Goal: Transaction & Acquisition: Purchase product/service

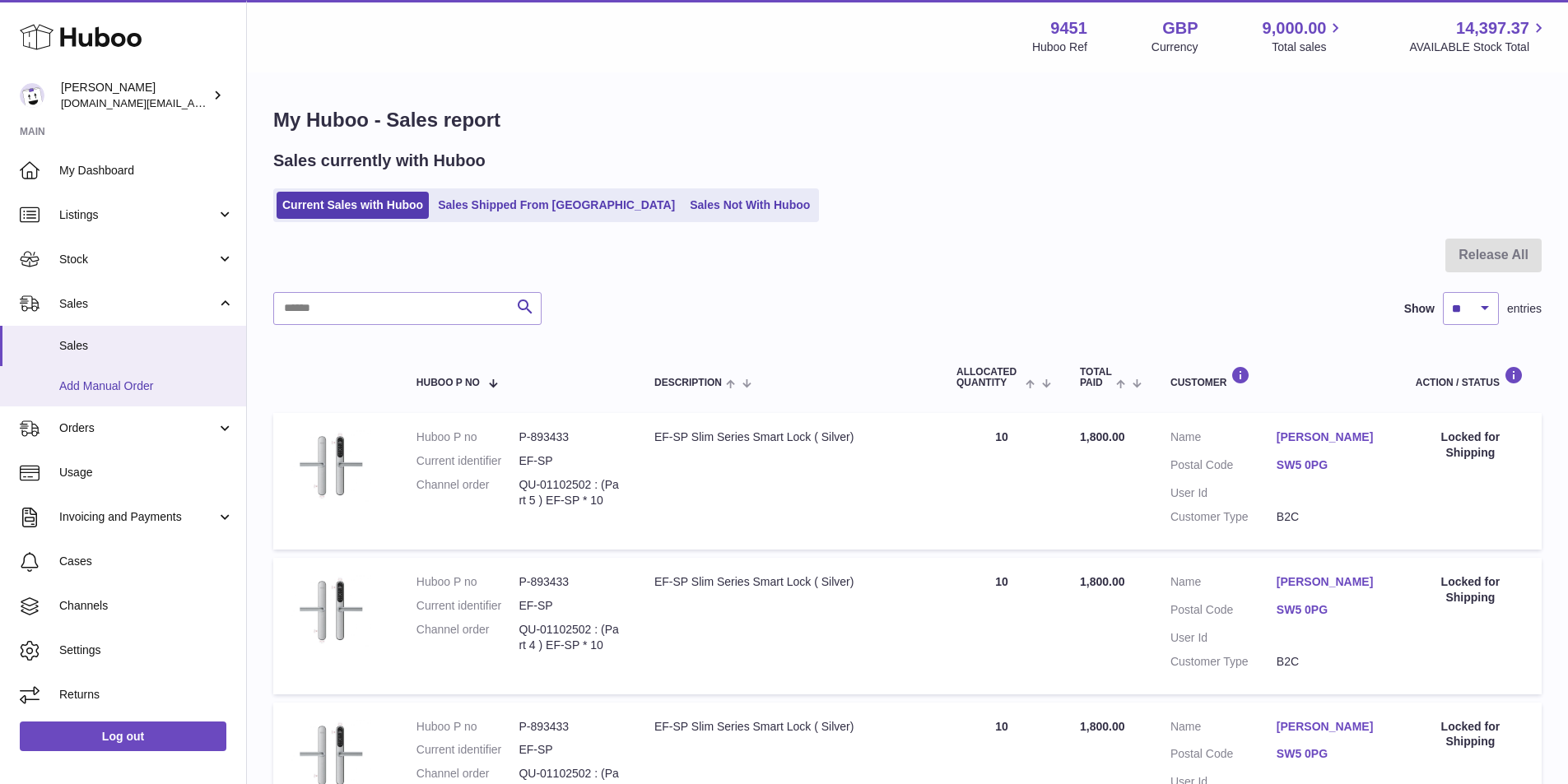
click at [79, 386] on span "Add Manual Order" at bounding box center [146, 386] width 174 height 15
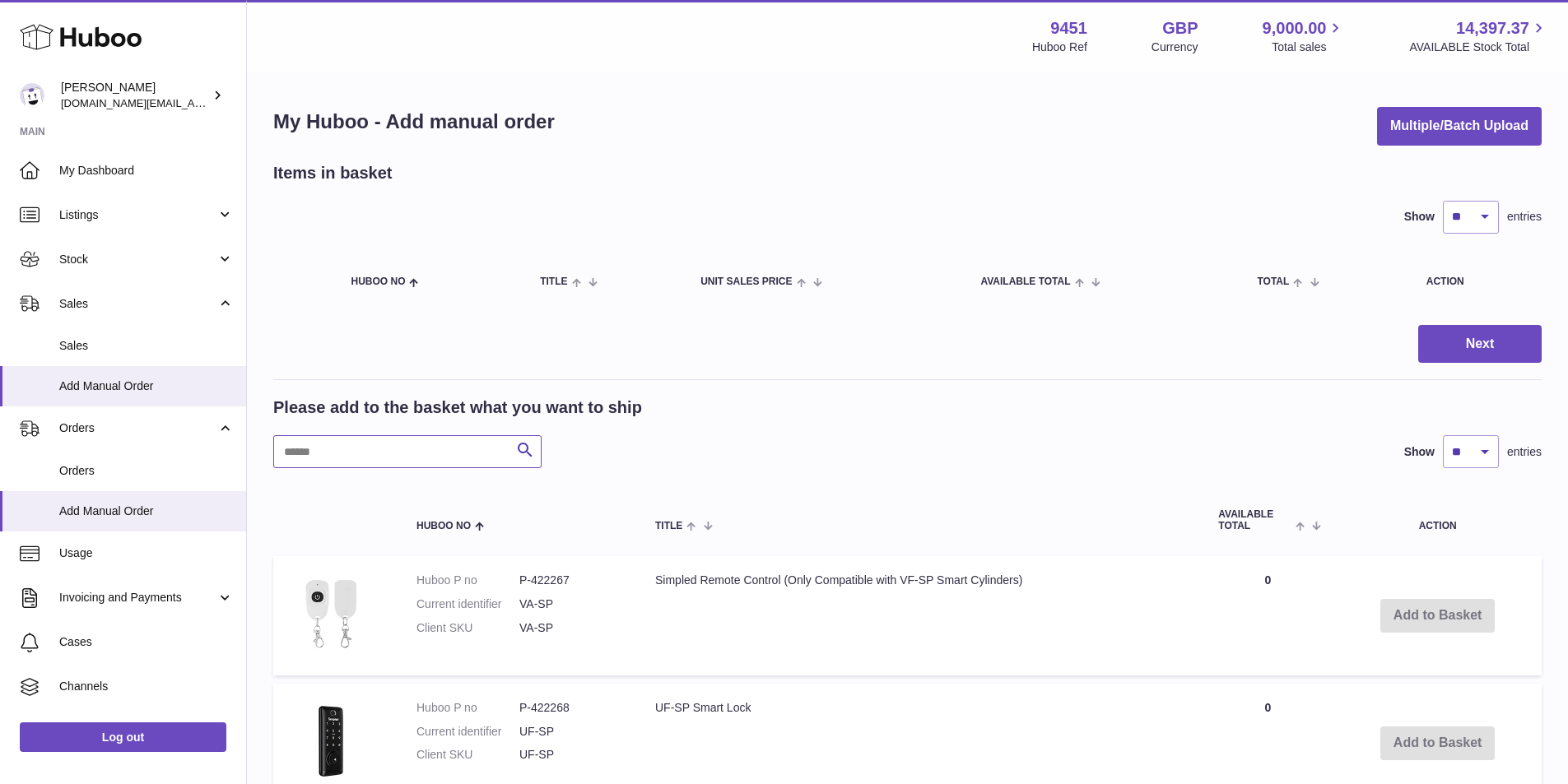
click at [375, 438] on input "text" at bounding box center [407, 451] width 268 height 33
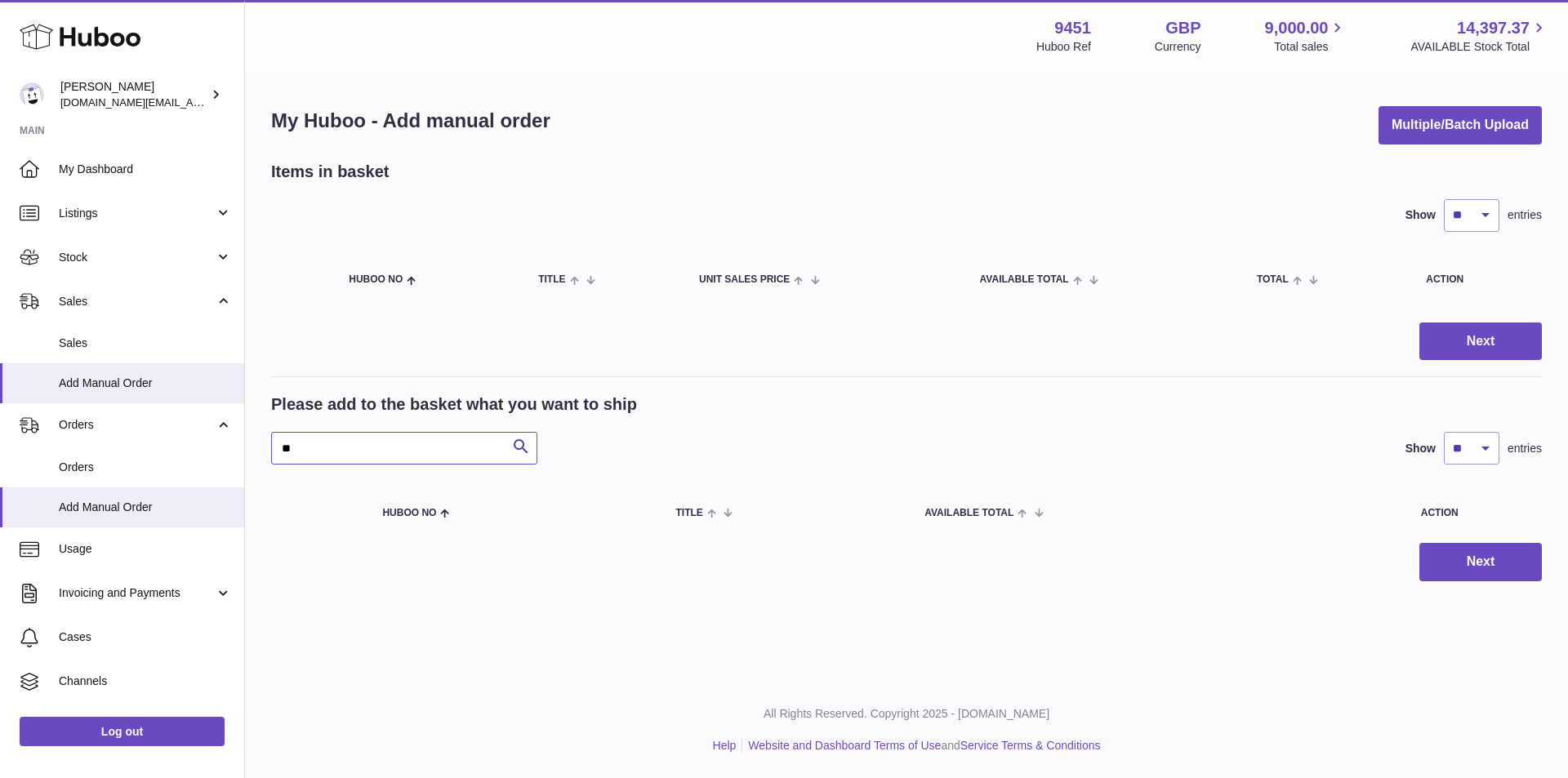
type input "*"
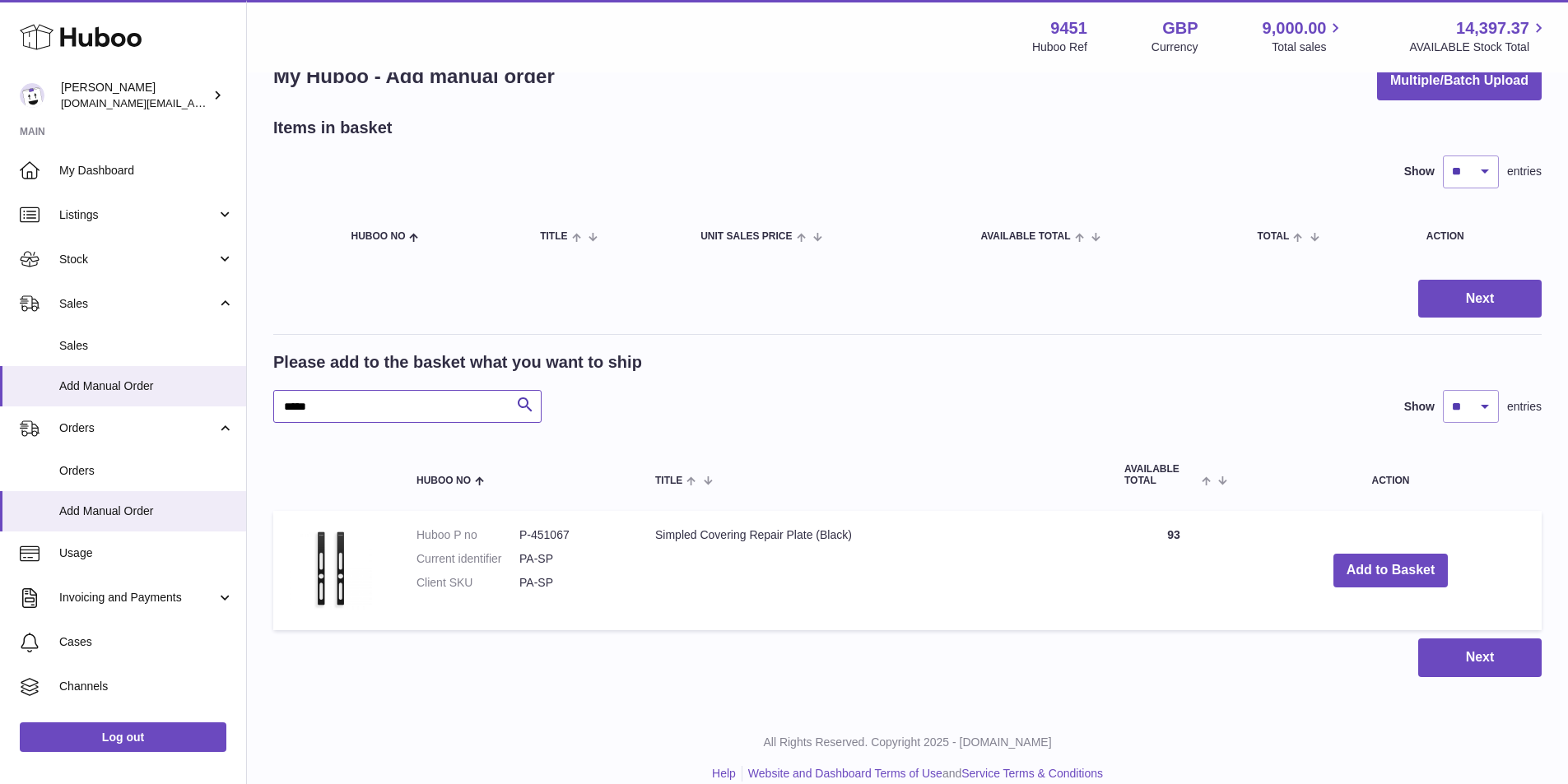
scroll to position [67, 0]
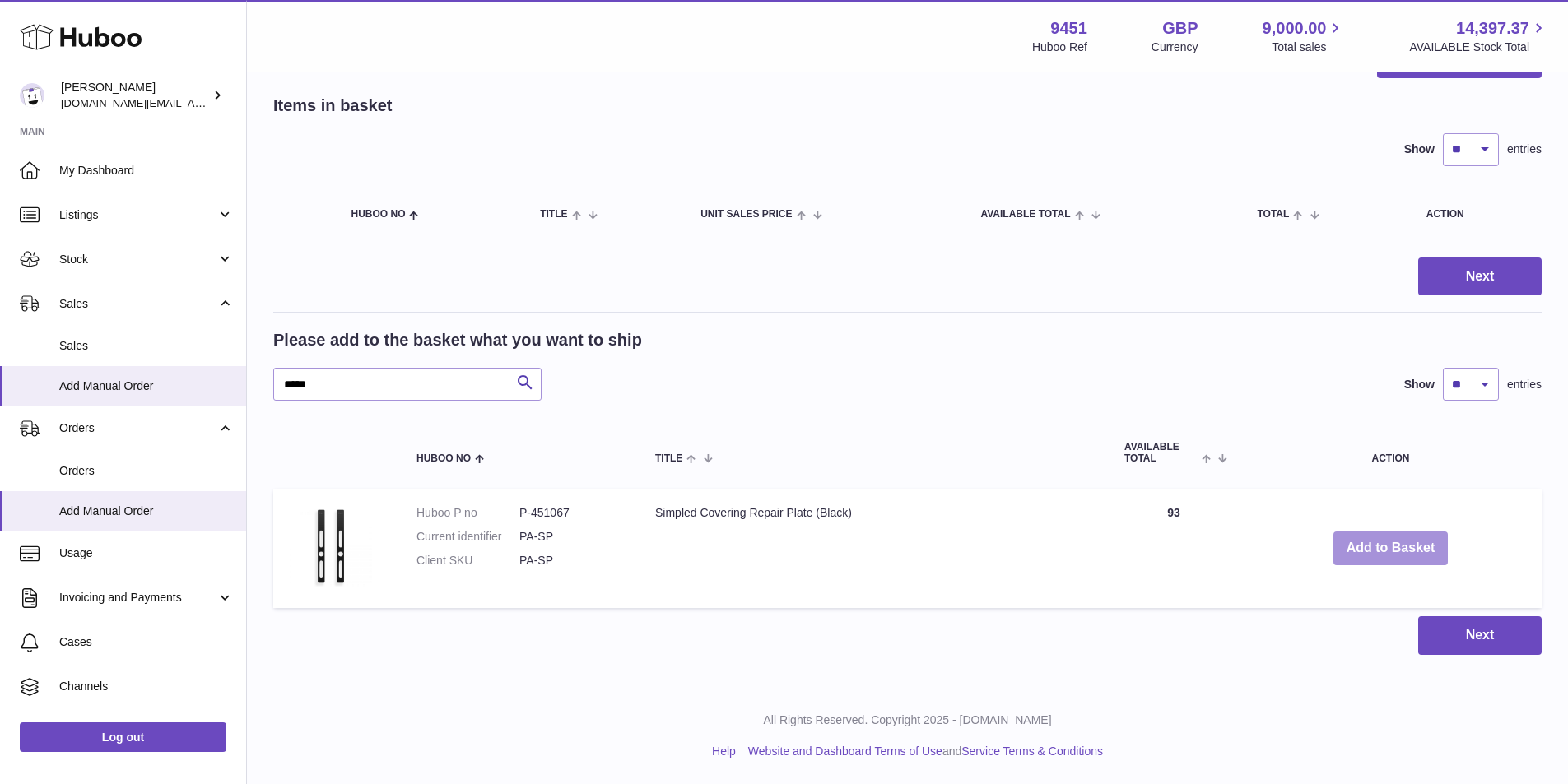
click at [1402, 552] on button "Add to Basket" at bounding box center [1390, 549] width 115 height 34
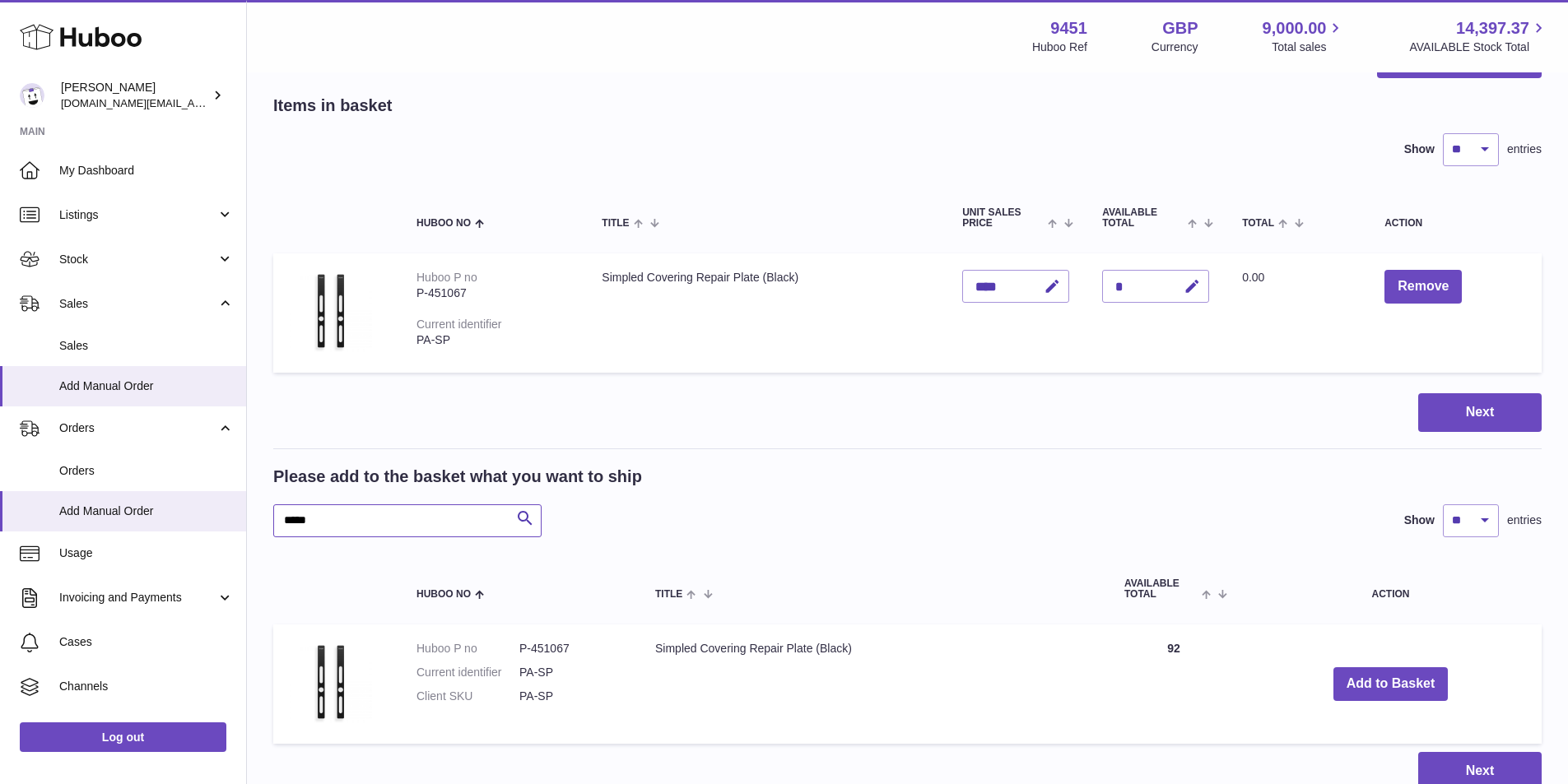
click at [340, 522] on input "*****" at bounding box center [407, 520] width 268 height 33
type input "*"
type input "*****"
drag, startPoint x: 1400, startPoint y: 680, endPoint x: 1381, endPoint y: 670, distance: 21.5
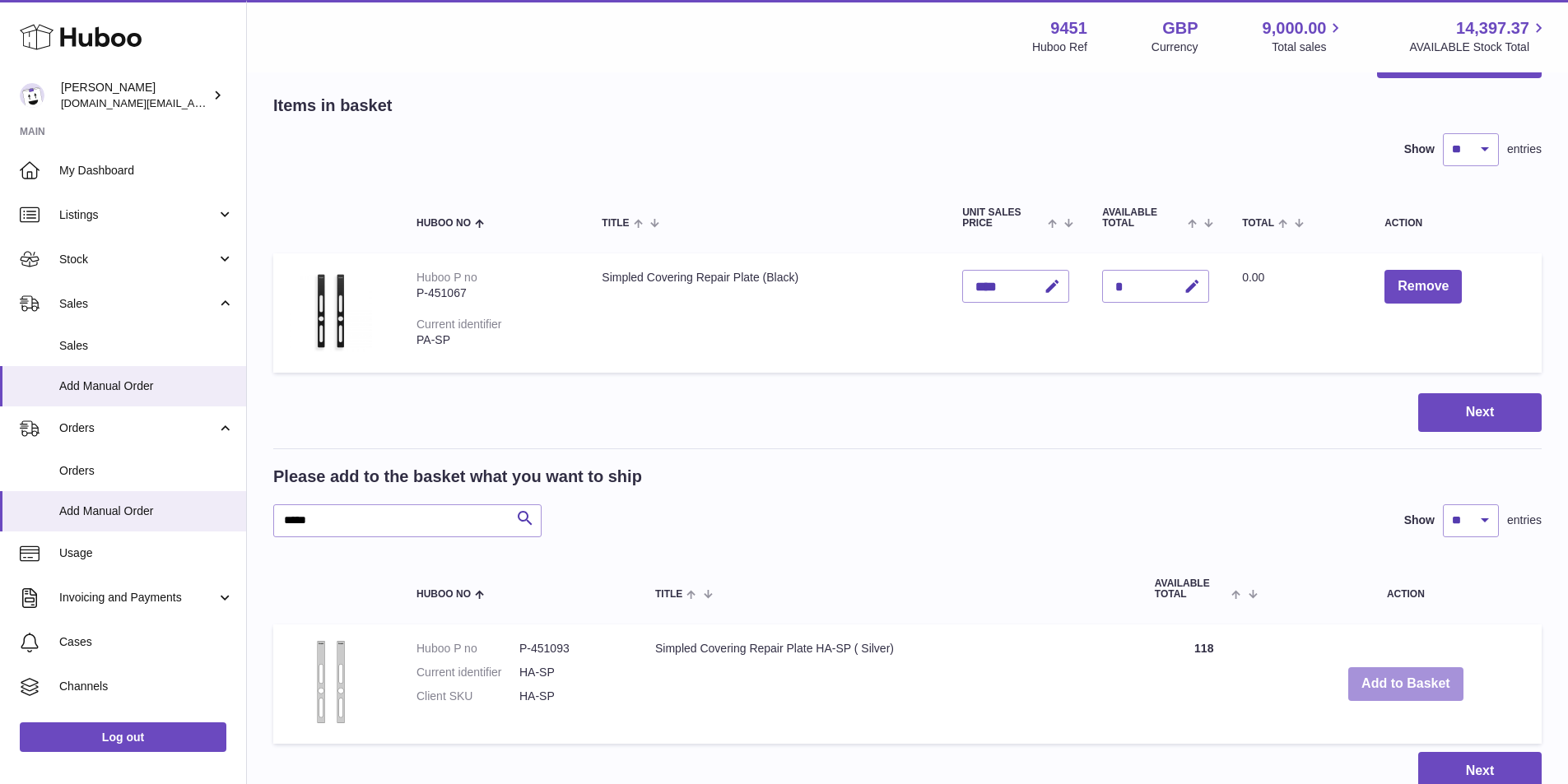
click at [1400, 682] on button "Add to Basket" at bounding box center [1405, 684] width 115 height 34
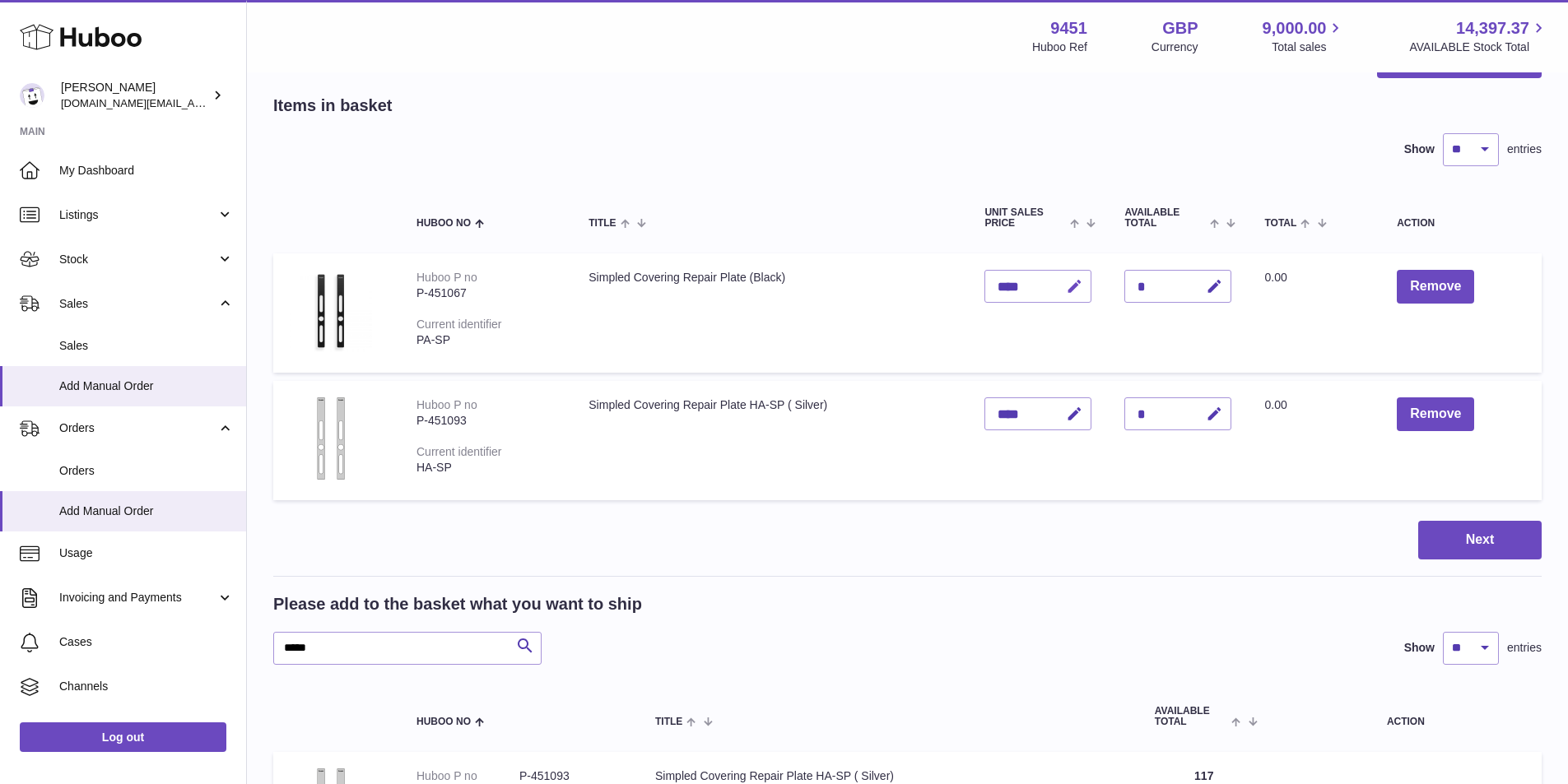
click at [1083, 281] on icon "button" at bounding box center [1075, 287] width 17 height 17
click at [1016, 283] on input "****" at bounding box center [1037, 286] width 107 height 33
click at [1082, 287] on icon "submit" at bounding box center [1074, 286] width 15 height 15
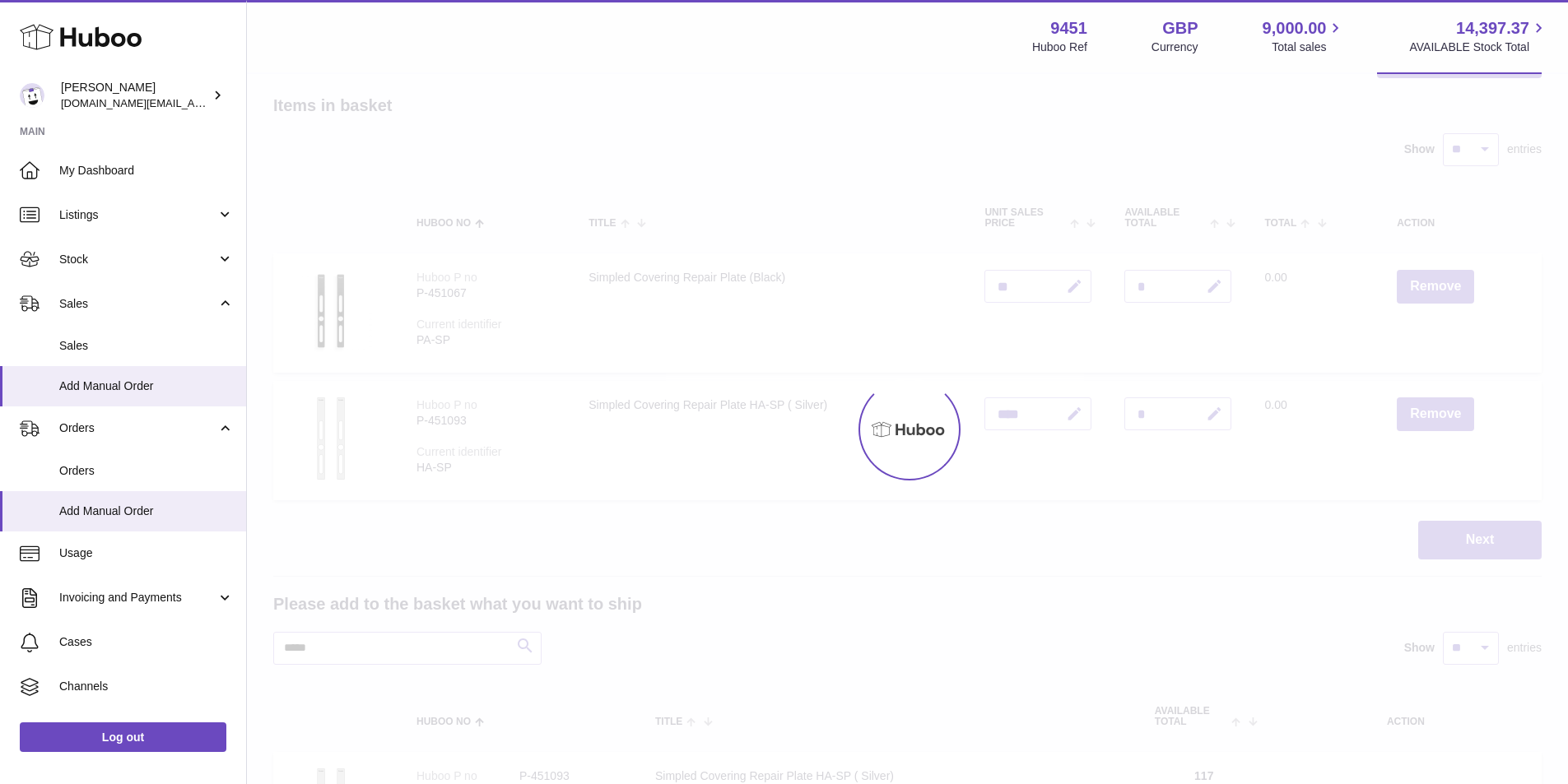
type input "*****"
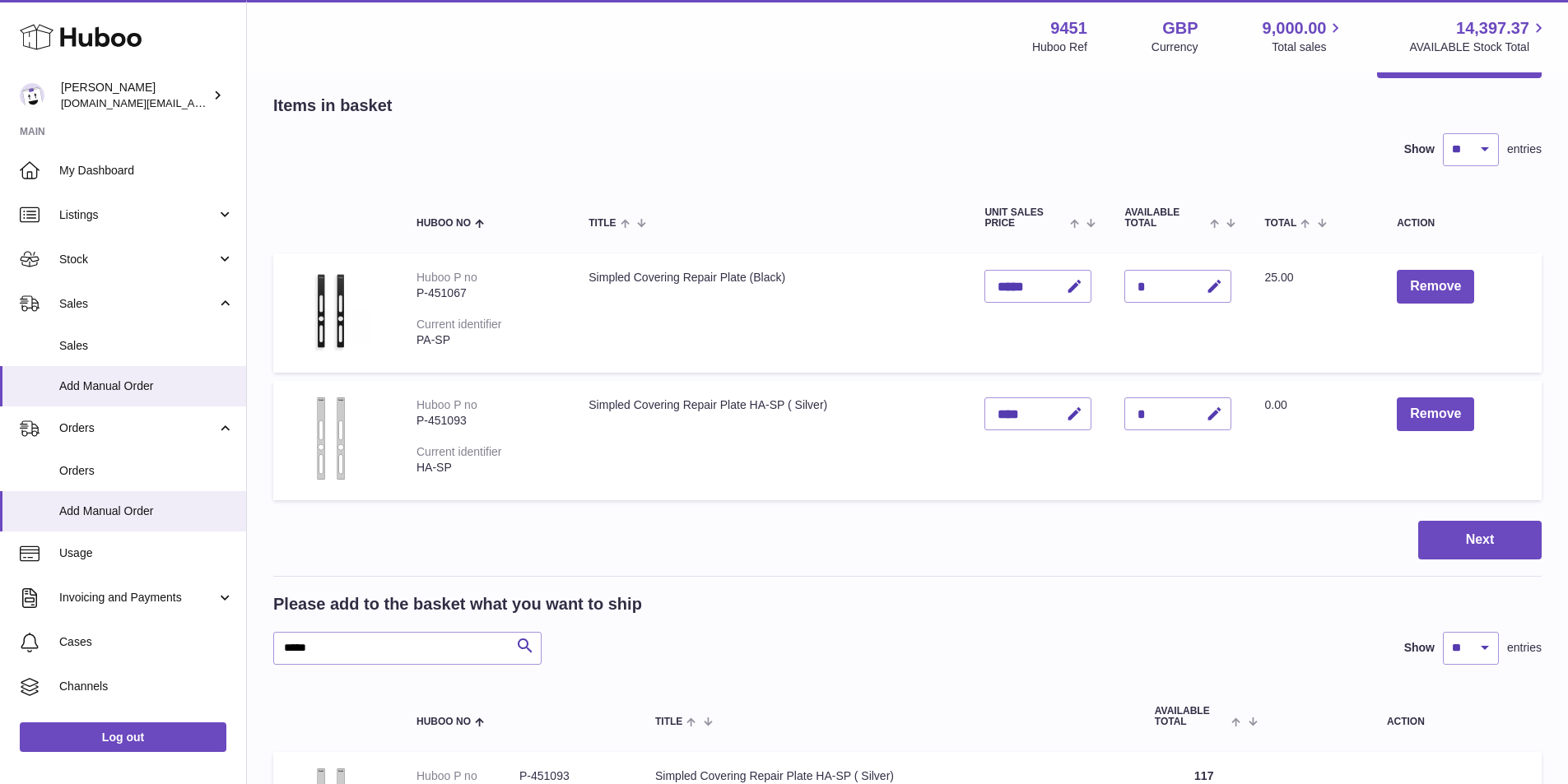
click at [1083, 416] on icon "button" at bounding box center [1075, 414] width 17 height 17
click at [1003, 409] on input "****" at bounding box center [1037, 414] width 107 height 33
click at [1082, 410] on icon "submit" at bounding box center [1074, 413] width 15 height 15
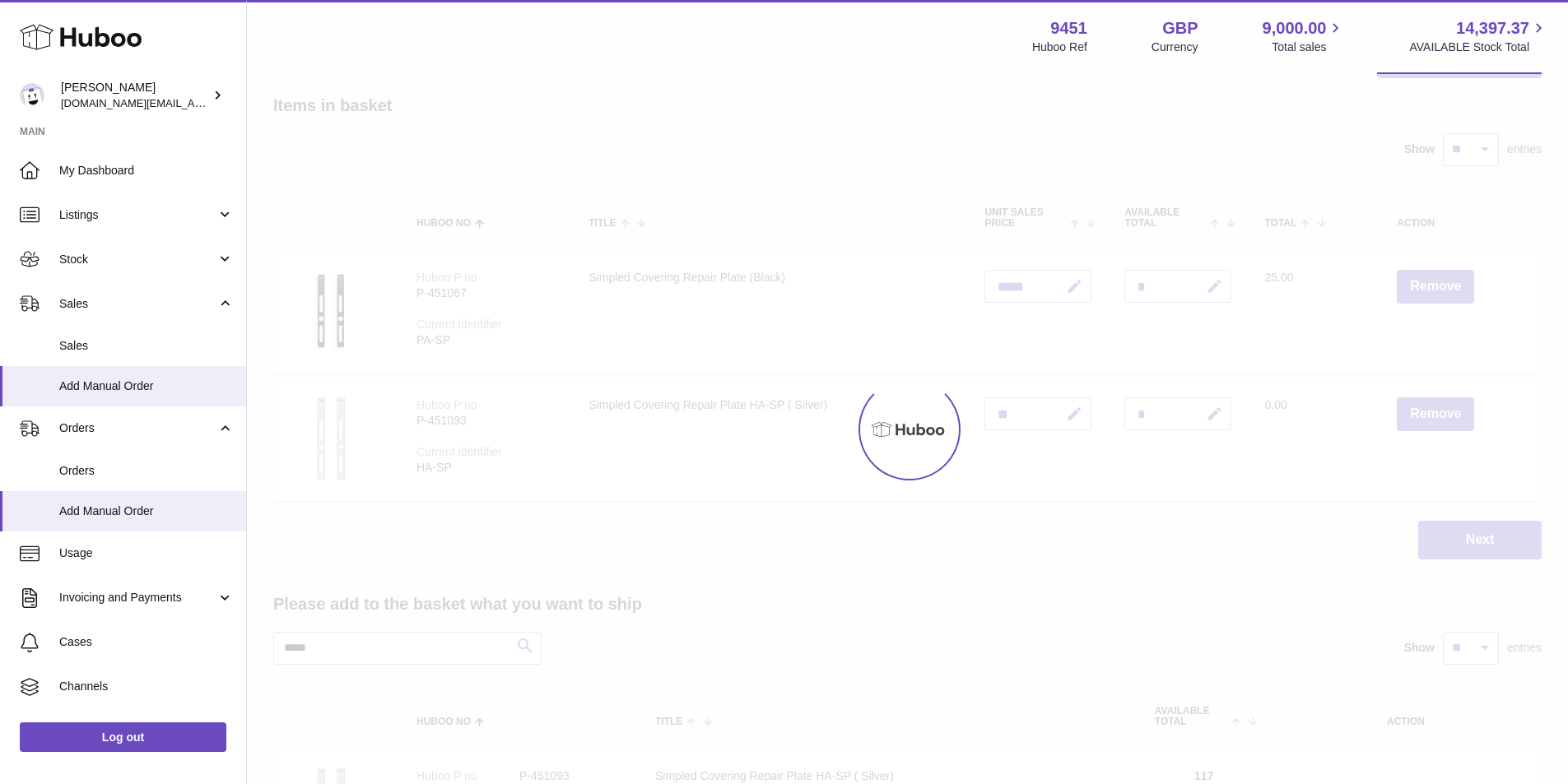
type input "*****"
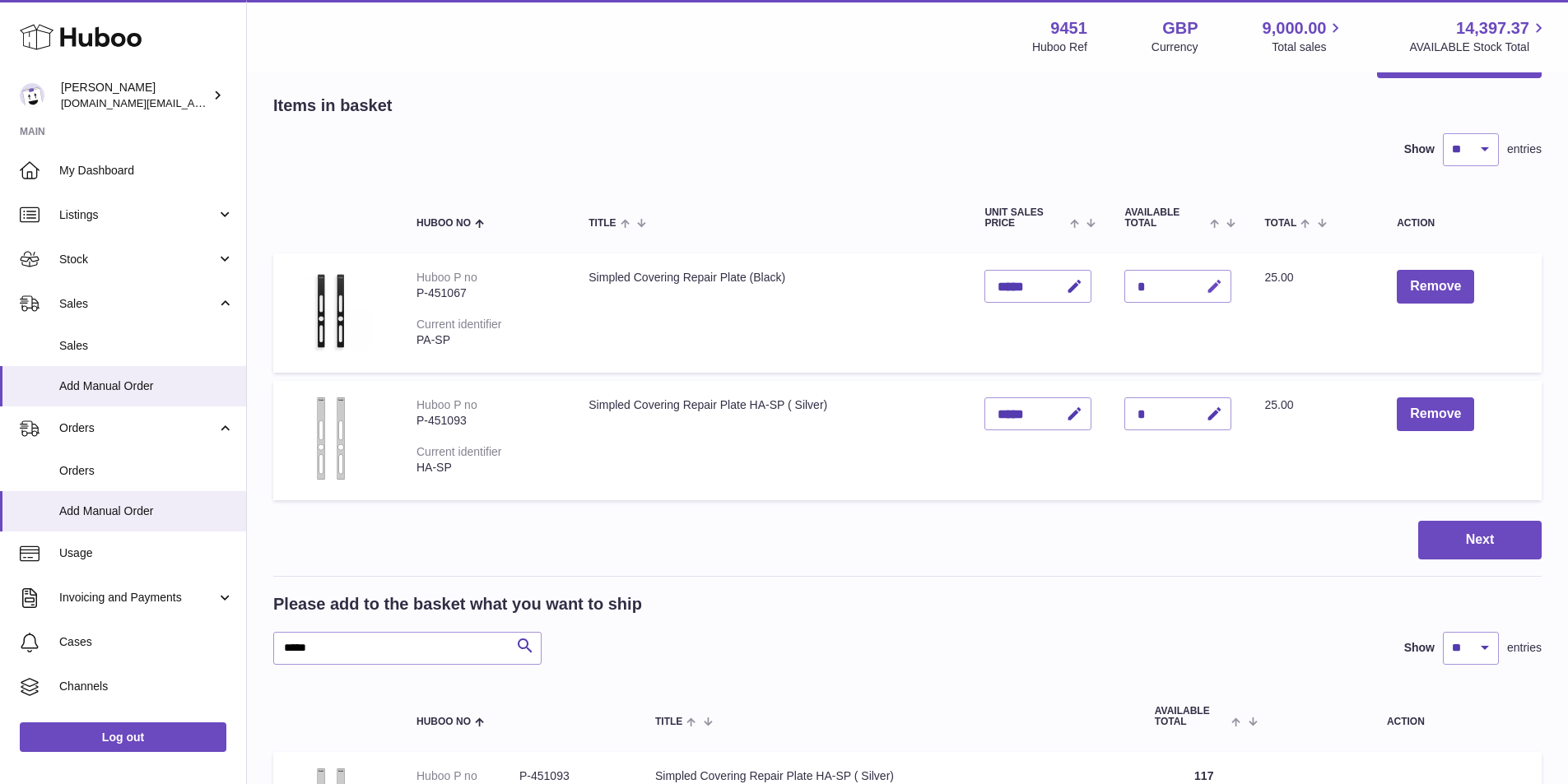
click at [1223, 285] on icon "button" at bounding box center [1214, 287] width 17 height 17
click at [1157, 287] on input "*" at bounding box center [1177, 286] width 107 height 33
type input "*"
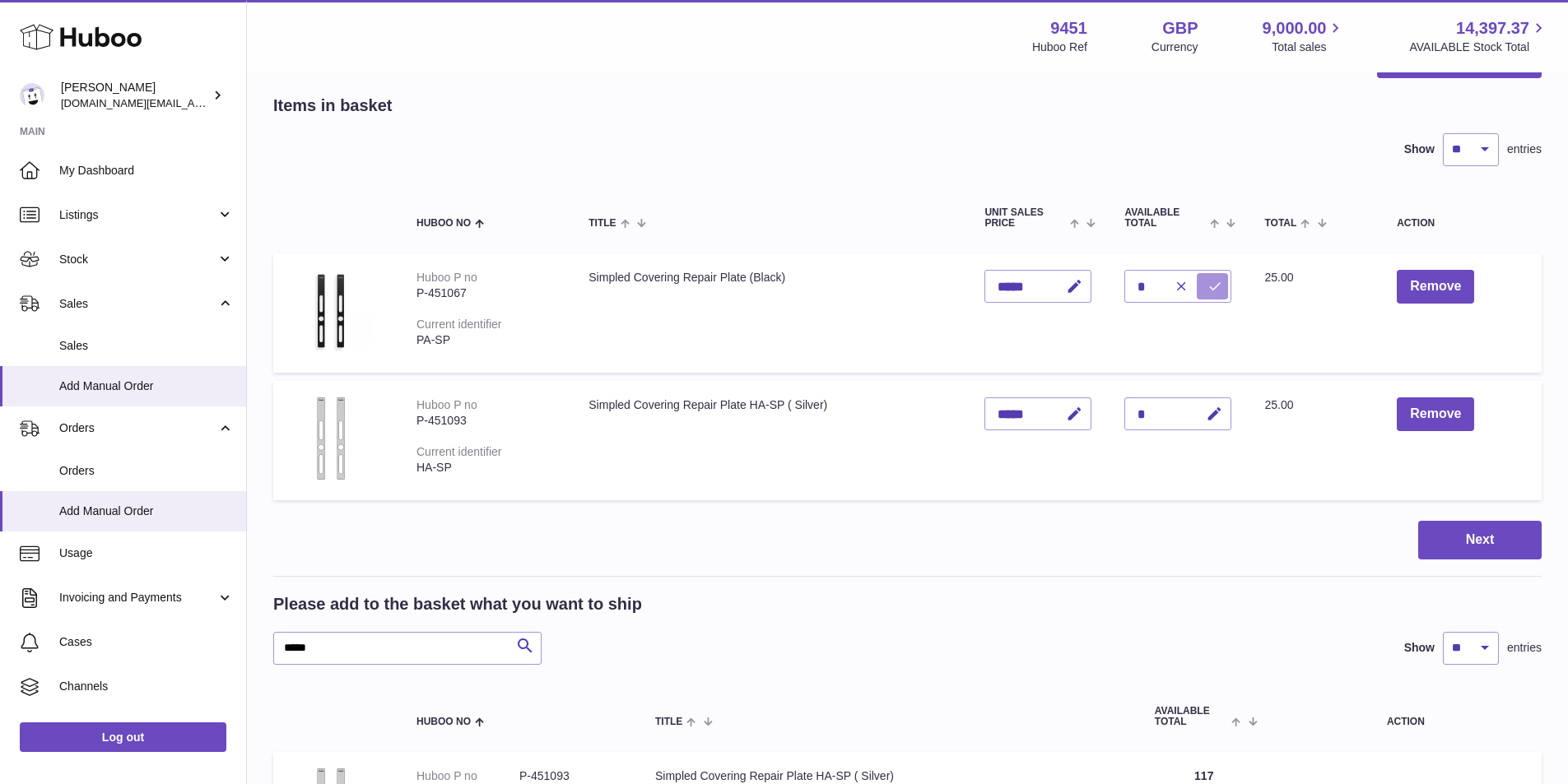
click at [1227, 276] on button "submit" at bounding box center [1212, 286] width 32 height 26
click at [1223, 415] on icon "button" at bounding box center [1214, 414] width 17 height 17
click at [1145, 412] on input "*" at bounding box center [1177, 414] width 107 height 33
type input "*"
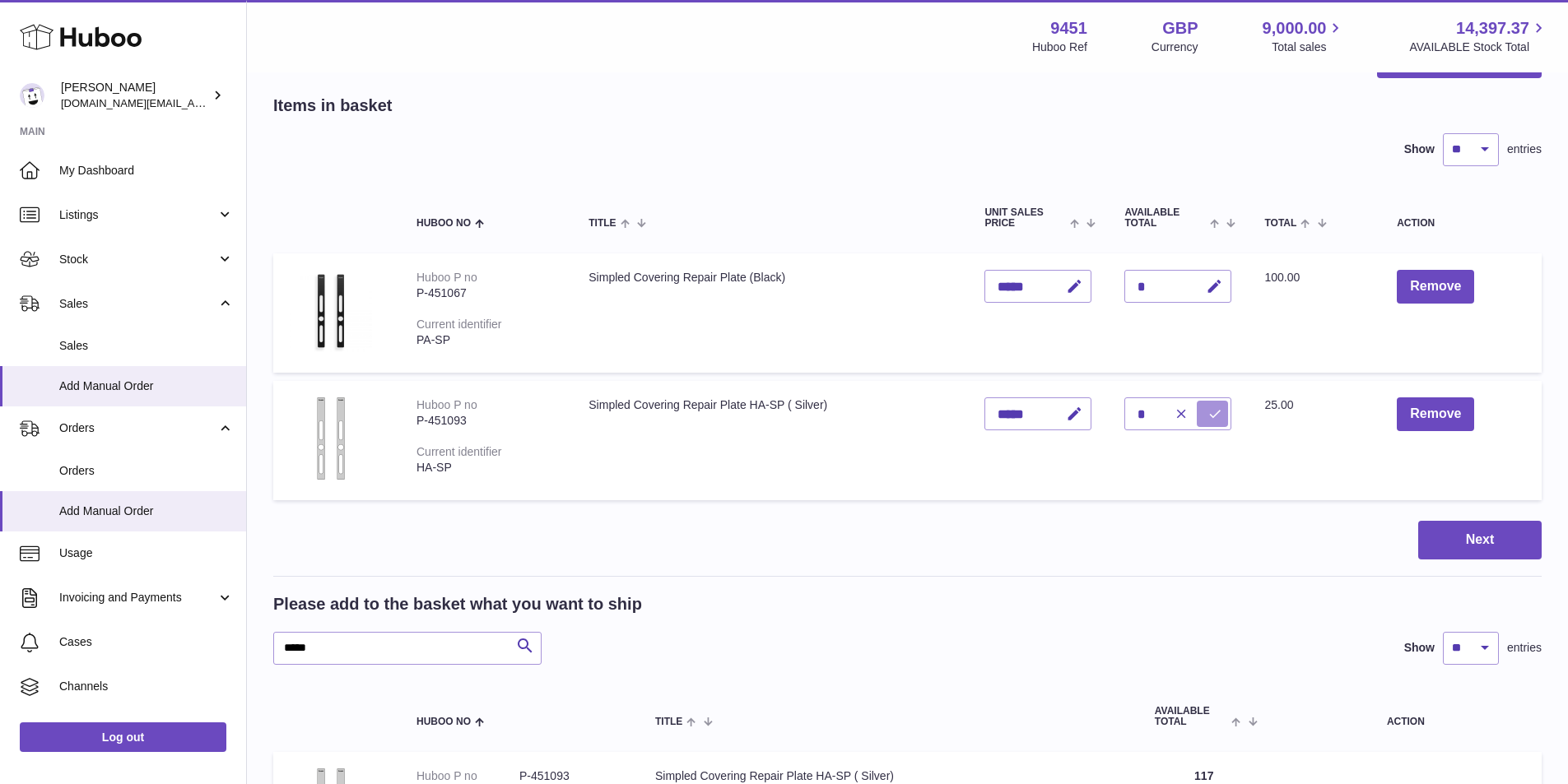
click at [1222, 417] on icon "submit" at bounding box center [1214, 413] width 15 height 15
click at [1479, 549] on button "Next" at bounding box center [1479, 539] width 124 height 38
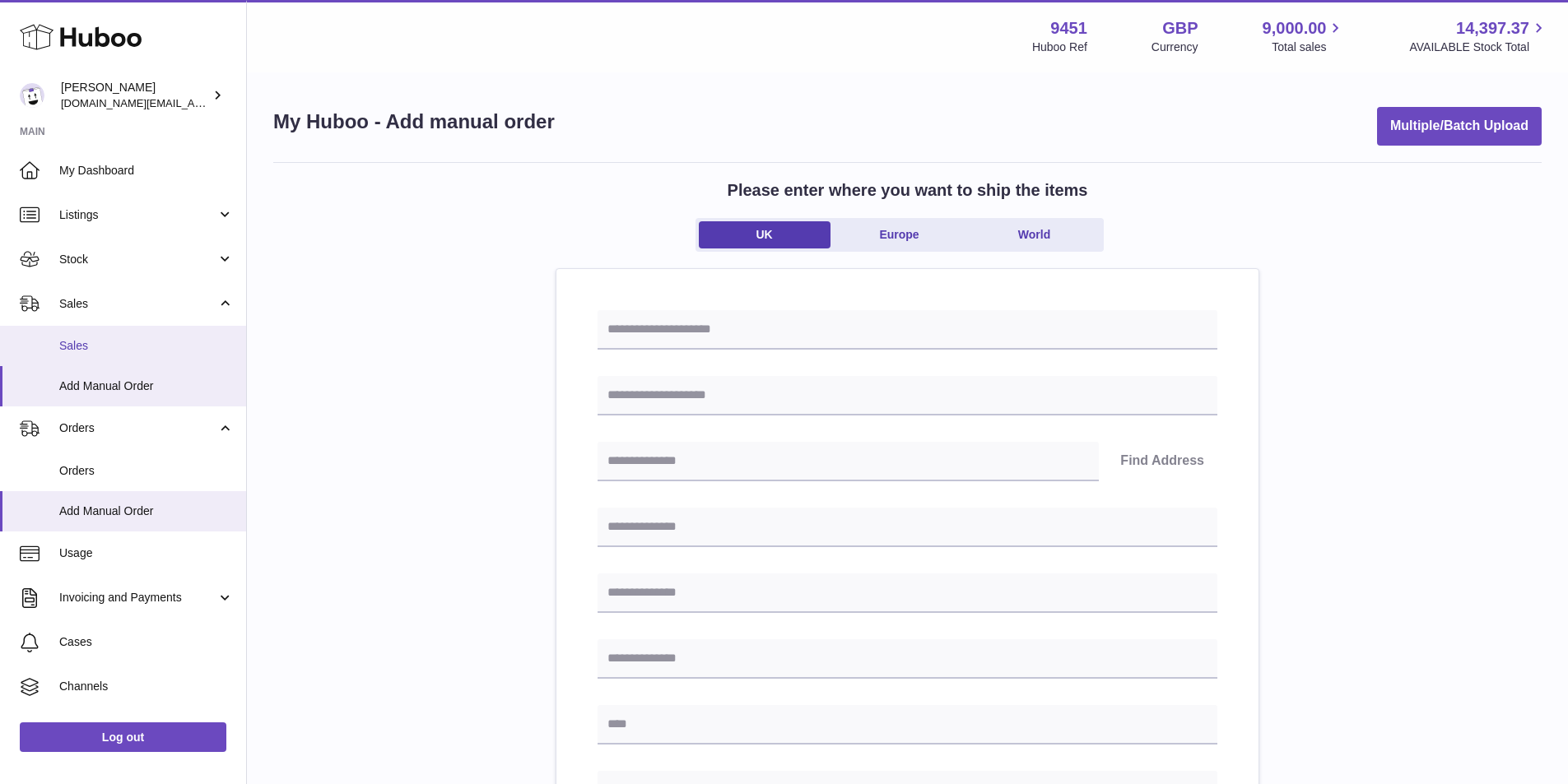
click at [102, 346] on span "Sales" at bounding box center [146, 346] width 174 height 15
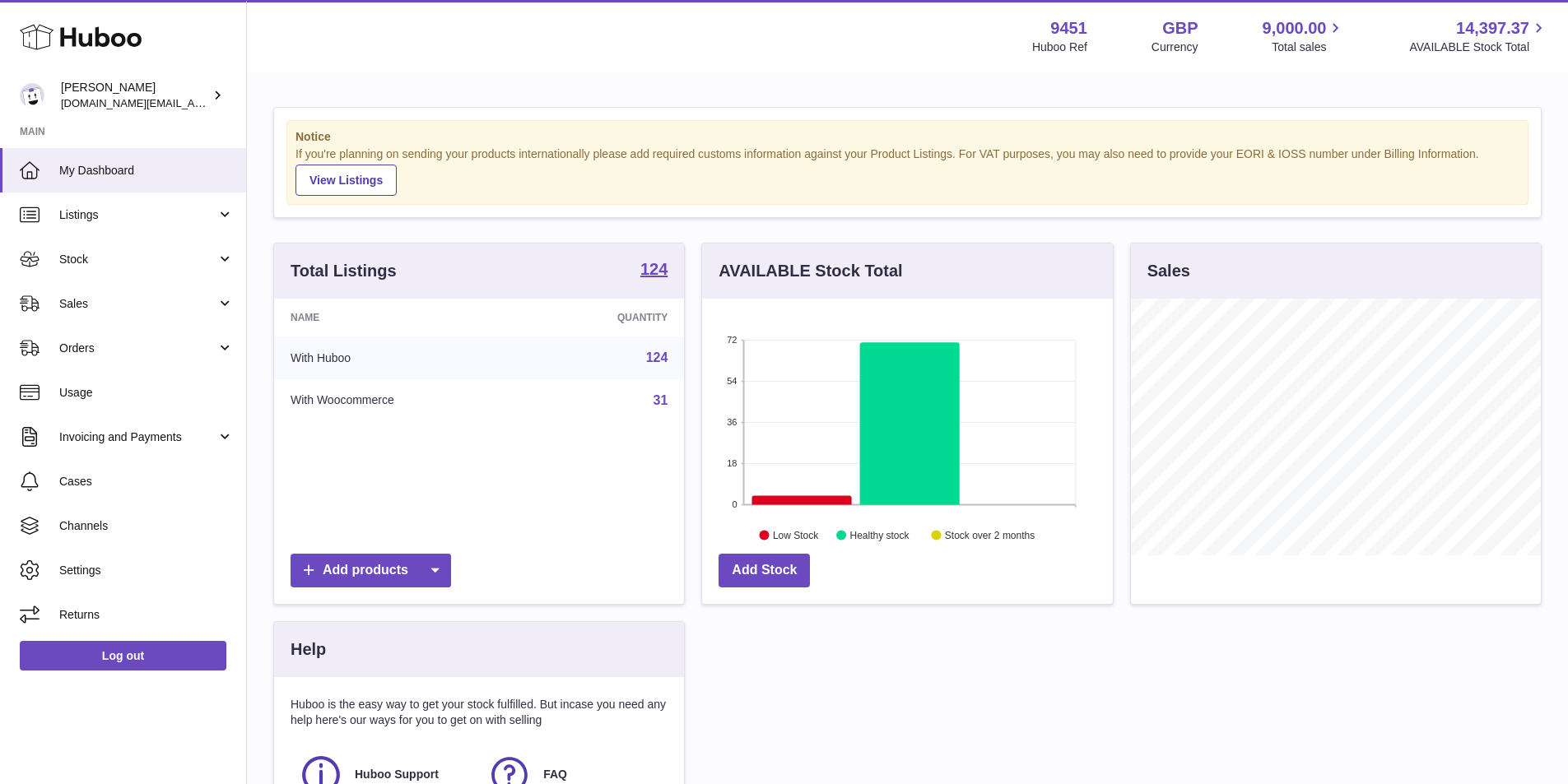
scroll to position [257, 411]
click at [79, 308] on span "Sales" at bounding box center [137, 304] width 157 height 15
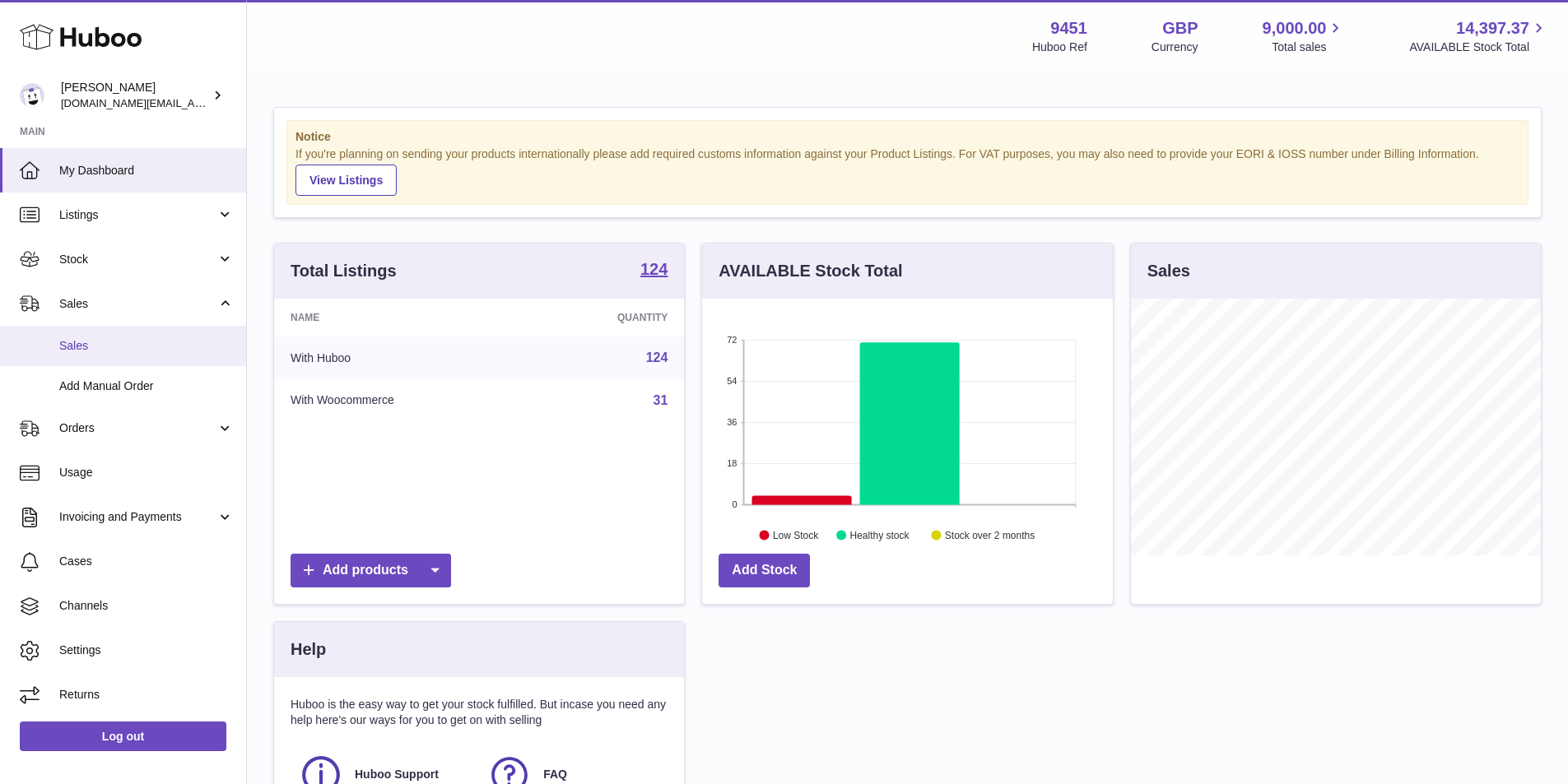
click at [99, 355] on link "Sales" at bounding box center [123, 346] width 246 height 40
